Goal: Find specific page/section: Find specific page/section

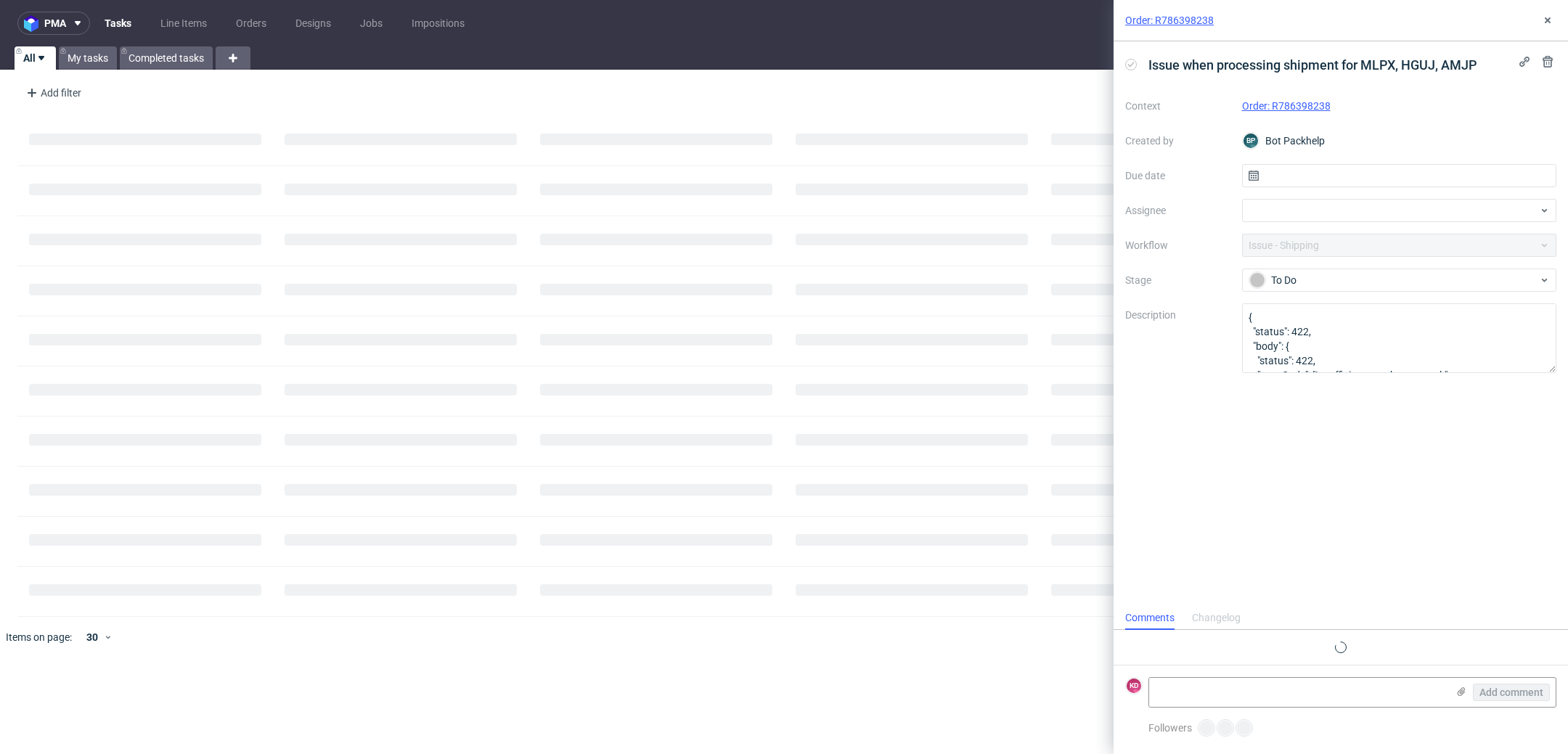
scroll to position [11, 0]
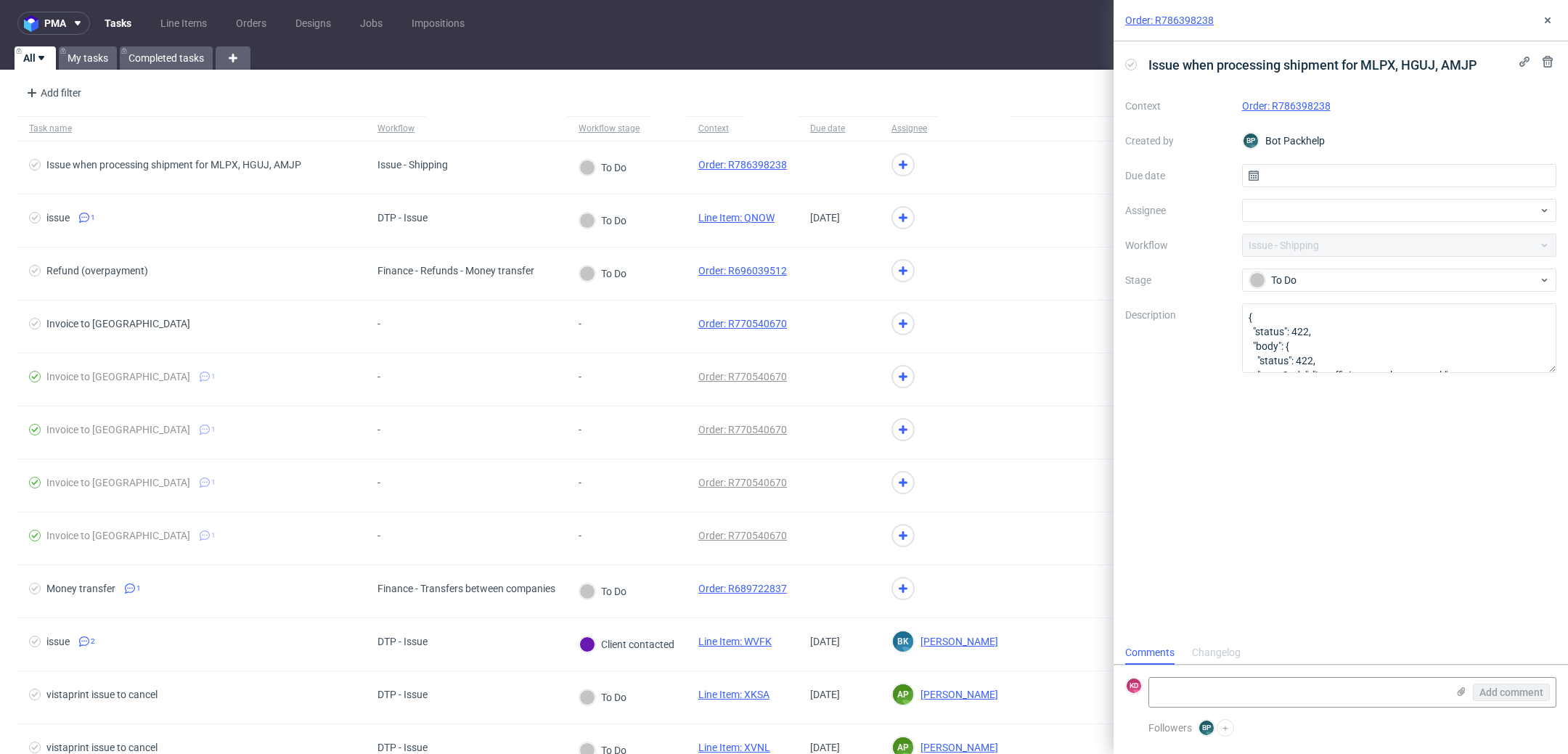
click at [1195, 16] on link "Order: R786398238" at bounding box center [1169, 20] width 89 height 15
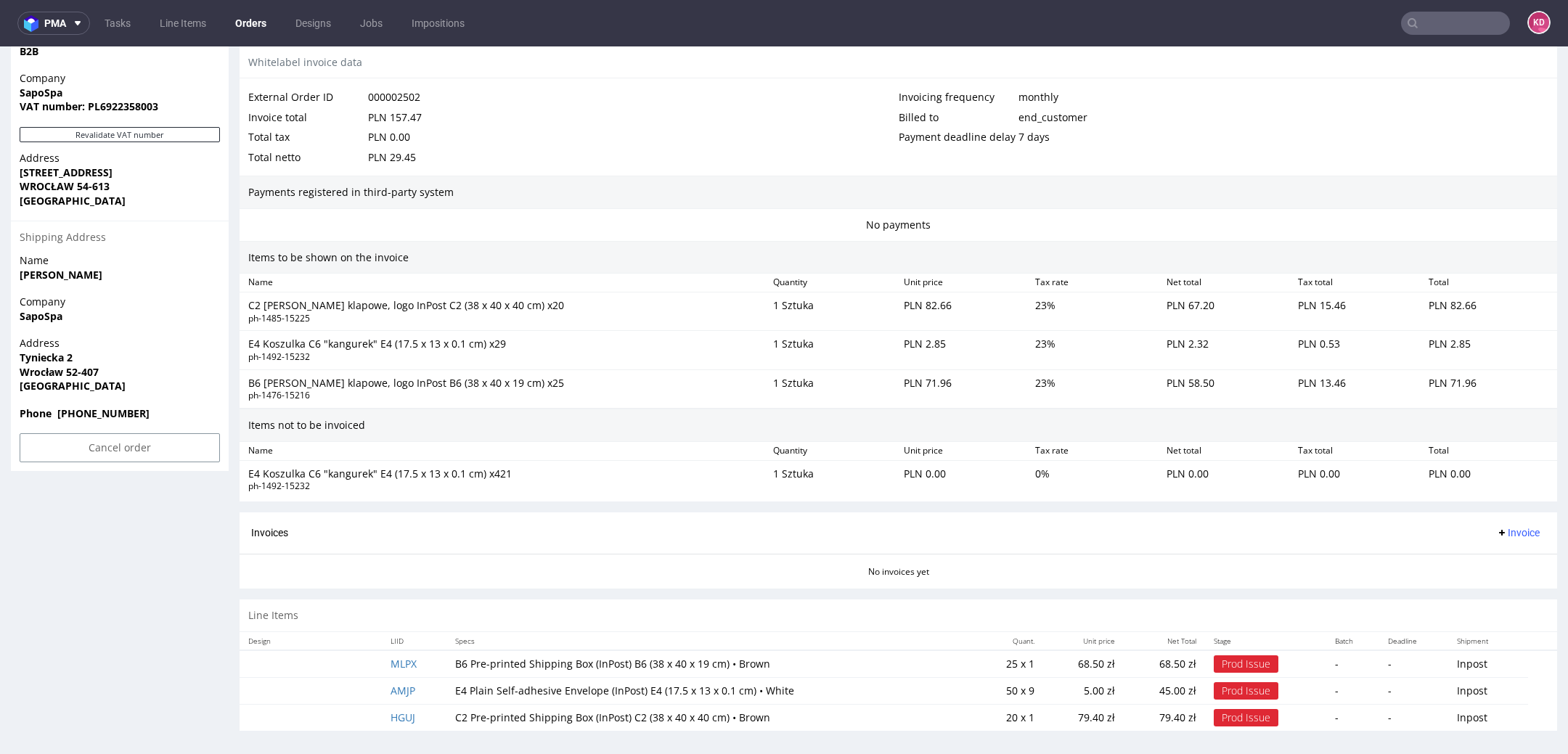
scroll to position [4, 0]
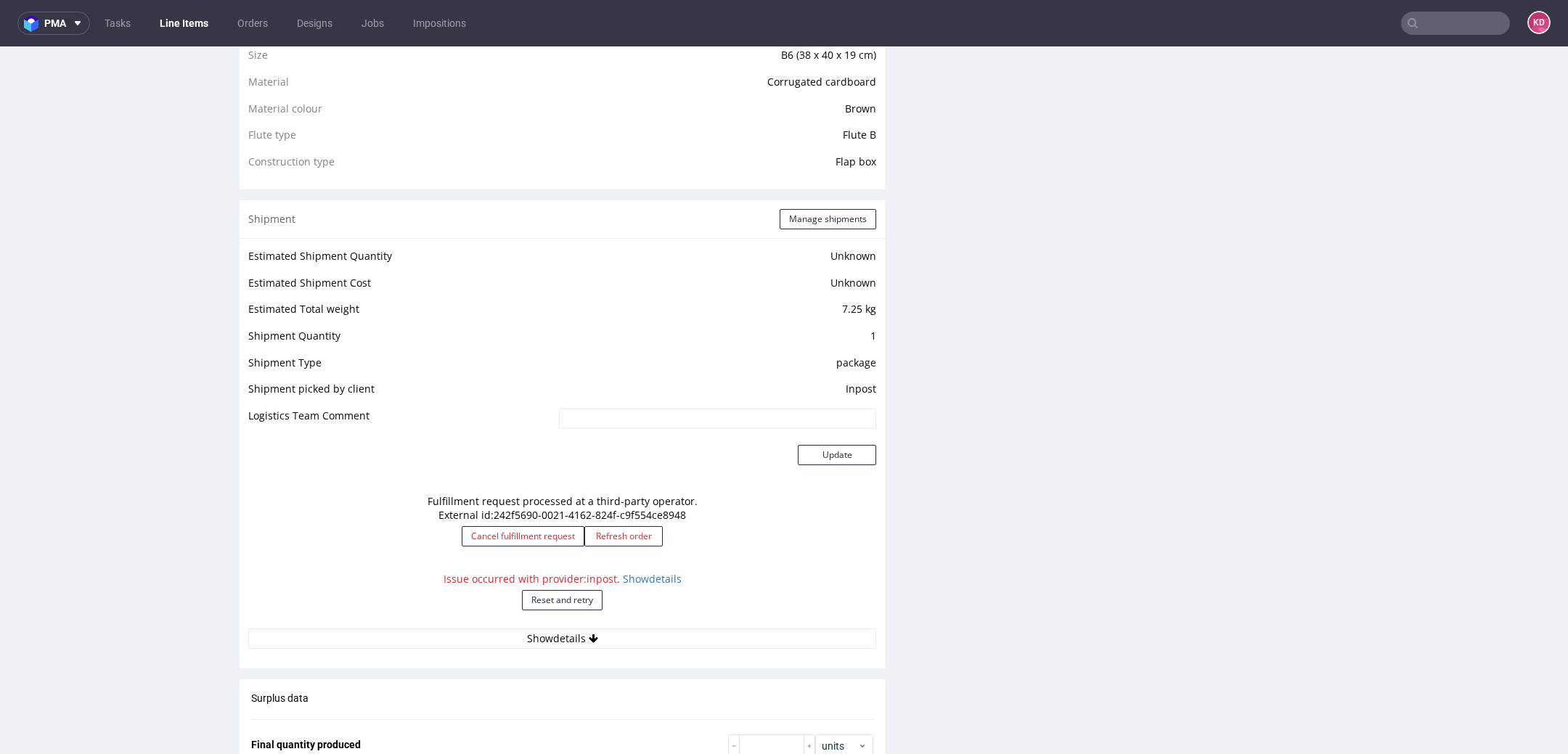
scroll to position [1121, 0]
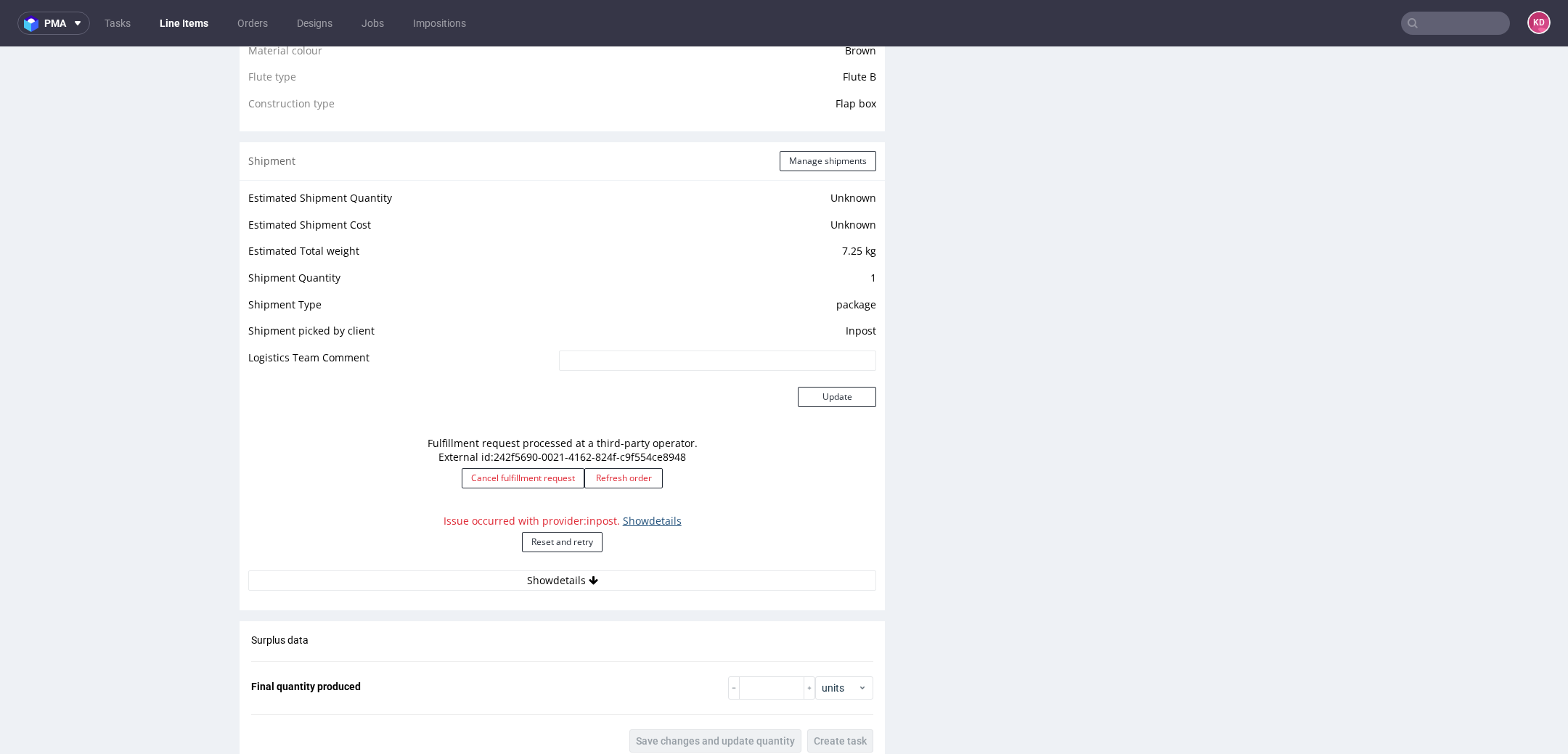
click at [633, 524] on link "Show details" at bounding box center [653, 520] width 59 height 14
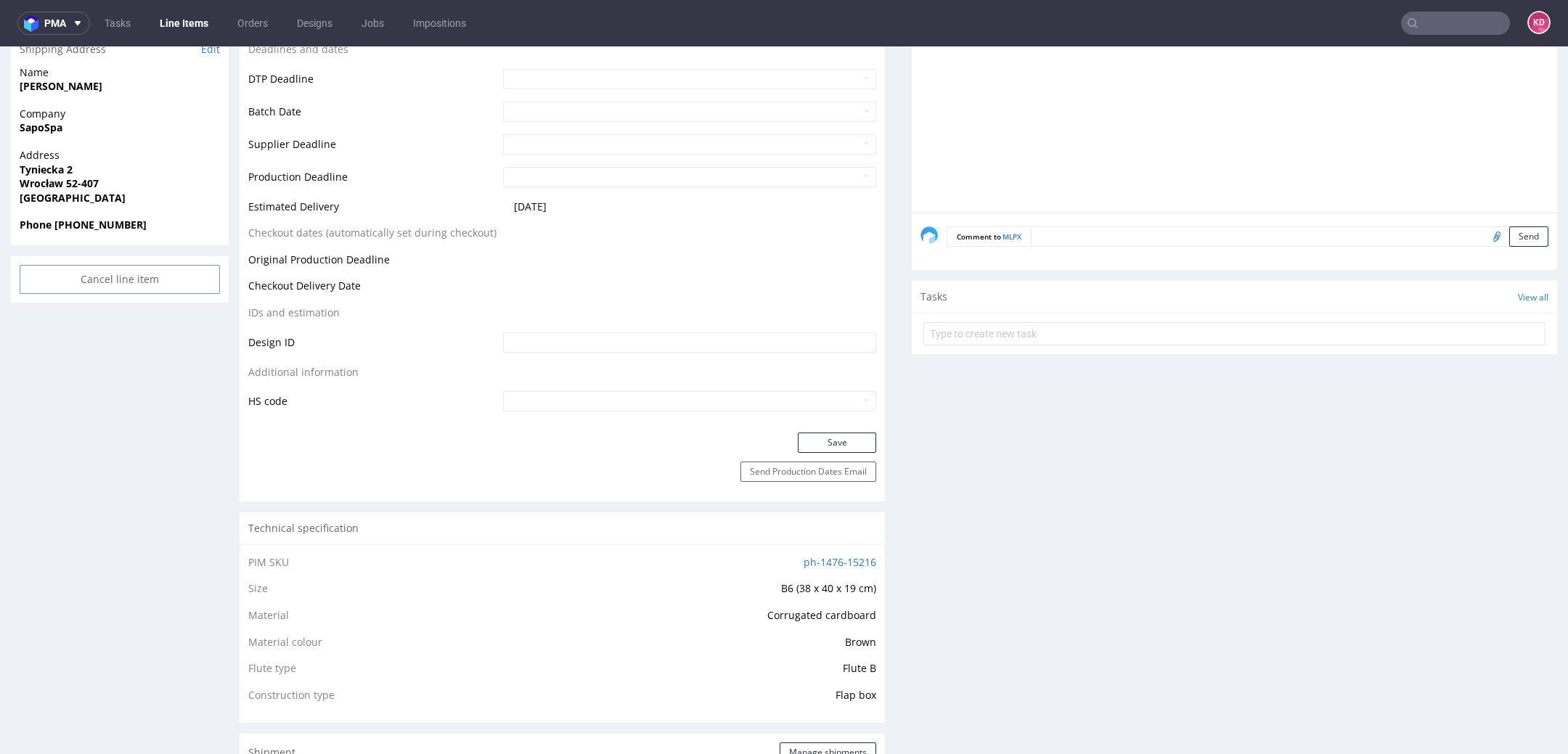
scroll to position [0, 0]
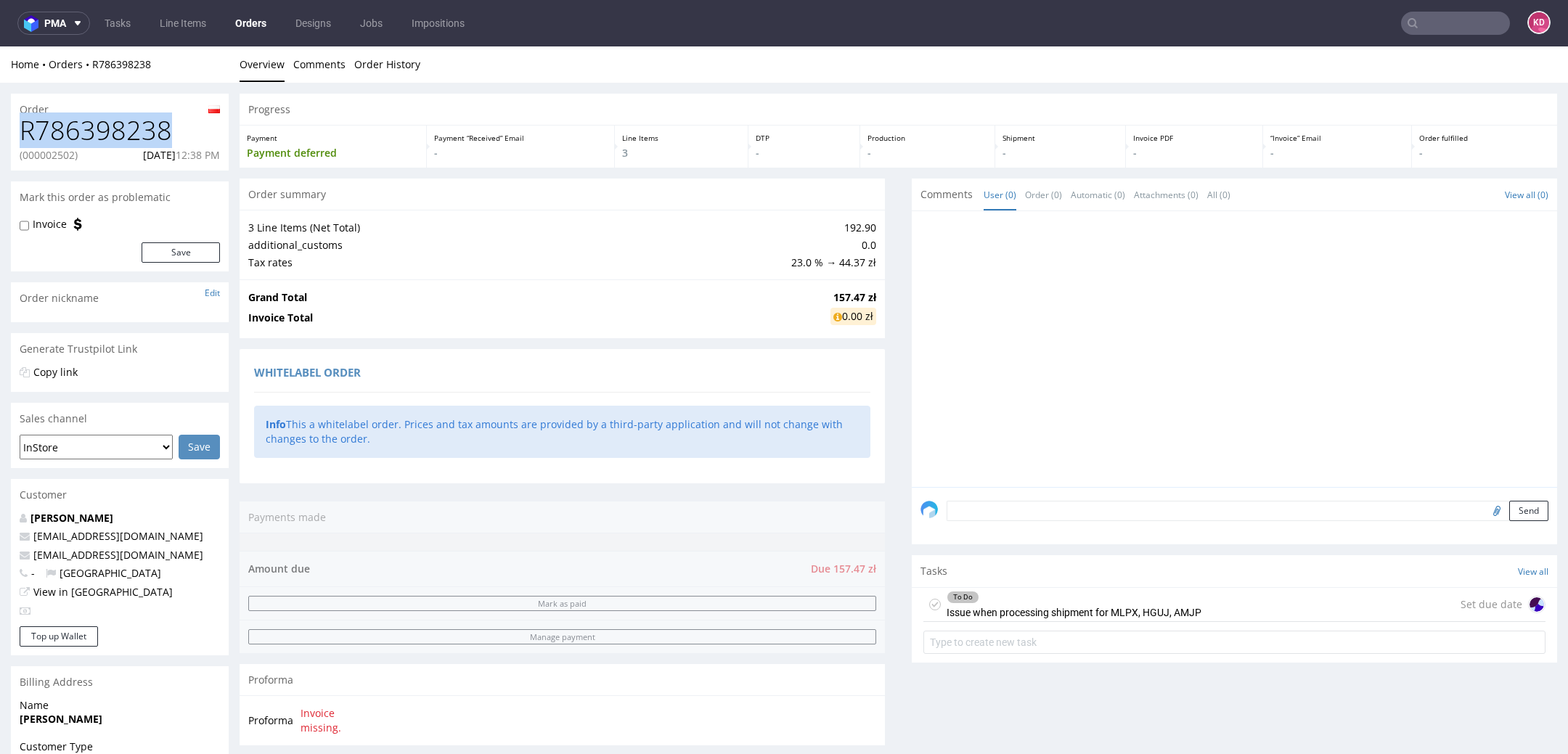
drag, startPoint x: 190, startPoint y: 128, endPoint x: 15, endPoint y: 128, distance: 175.0
click at [15, 128] on div "R786398238 (000002502) 22.08.2025 12:38 PM" at bounding box center [120, 143] width 218 height 54
copy h1 "R786398238"
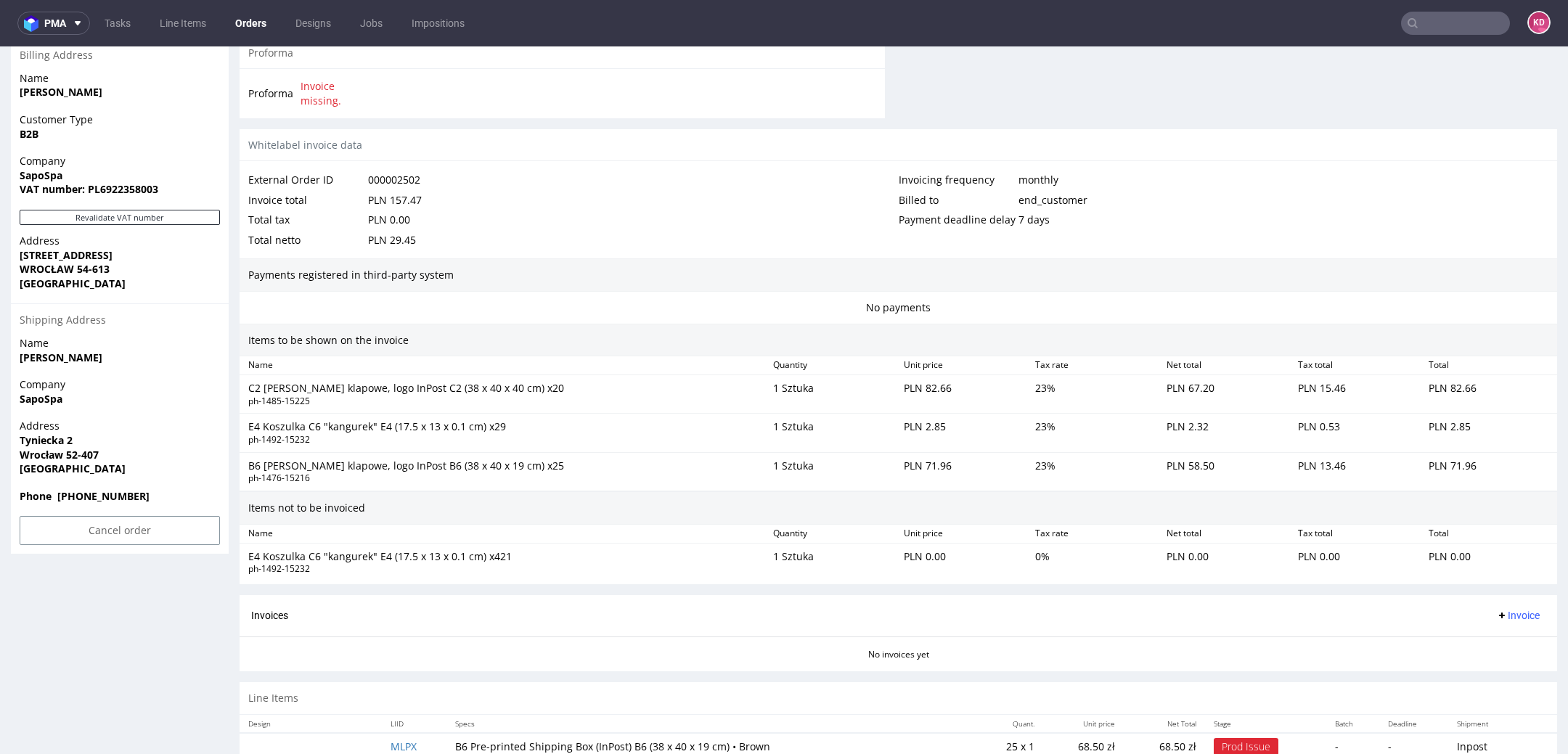
scroll to position [710, 0]
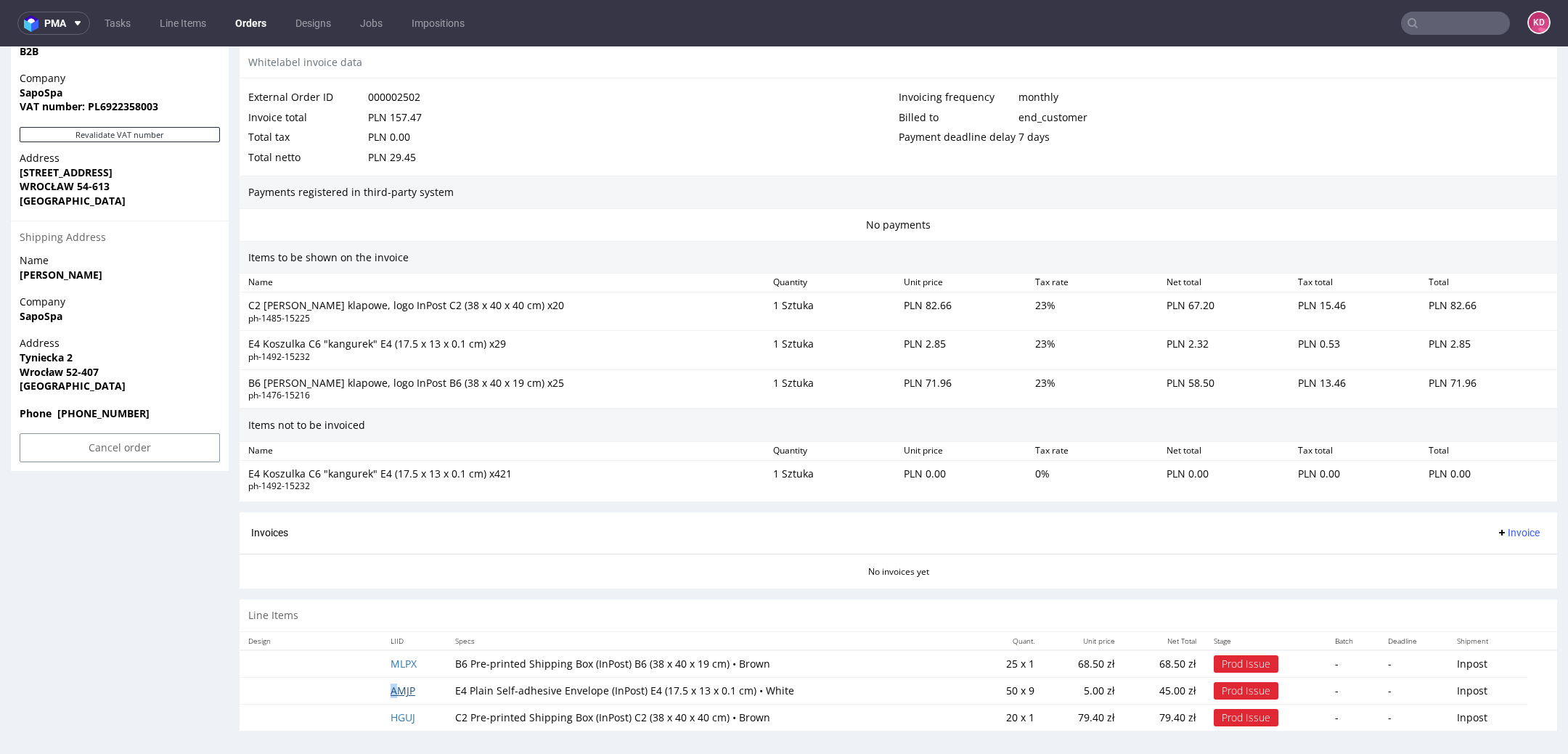
drag, startPoint x: 430, startPoint y: 686, endPoint x: 395, endPoint y: 686, distance: 35.0
click at [395, 686] on td "AMJP" at bounding box center [414, 690] width 65 height 27
copy link "AMJP"
click at [429, 663] on td "MLPX" at bounding box center [414, 664] width 65 height 28
copy link "MLPX"
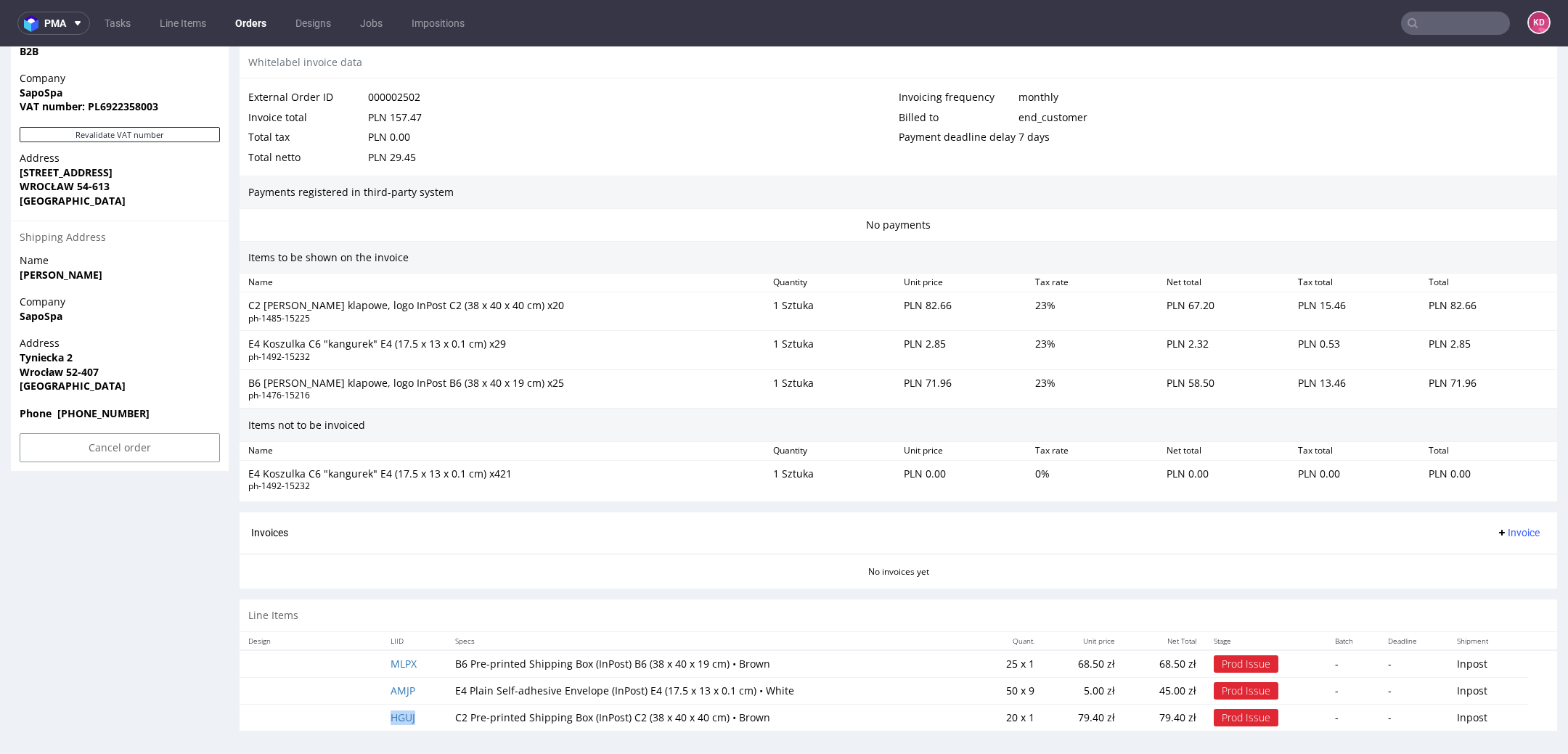
click at [425, 710] on td "HGUJ" at bounding box center [414, 717] width 65 height 27
copy link "HGUJ"
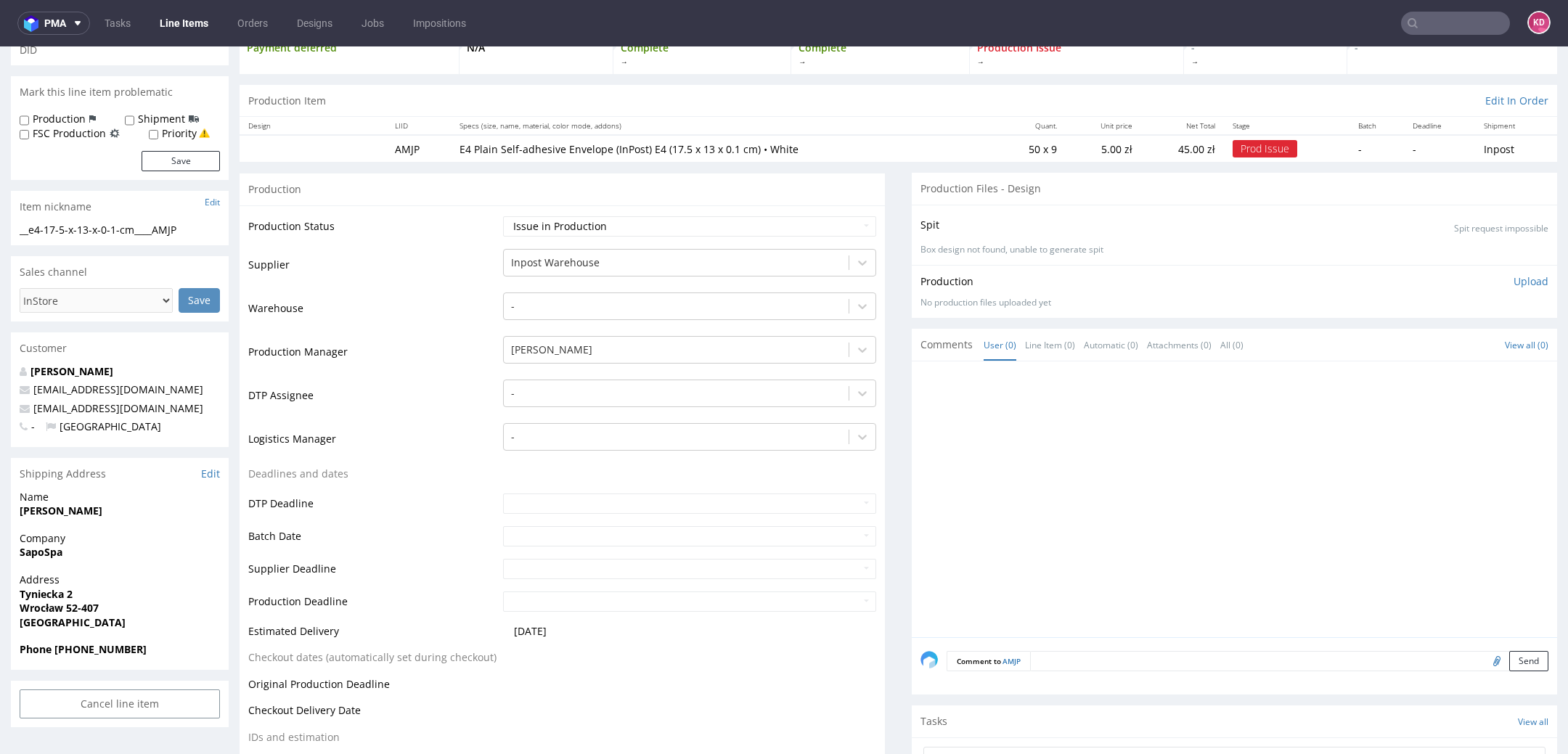
scroll to position [108, 0]
